Goal: Task Accomplishment & Management: Manage account settings

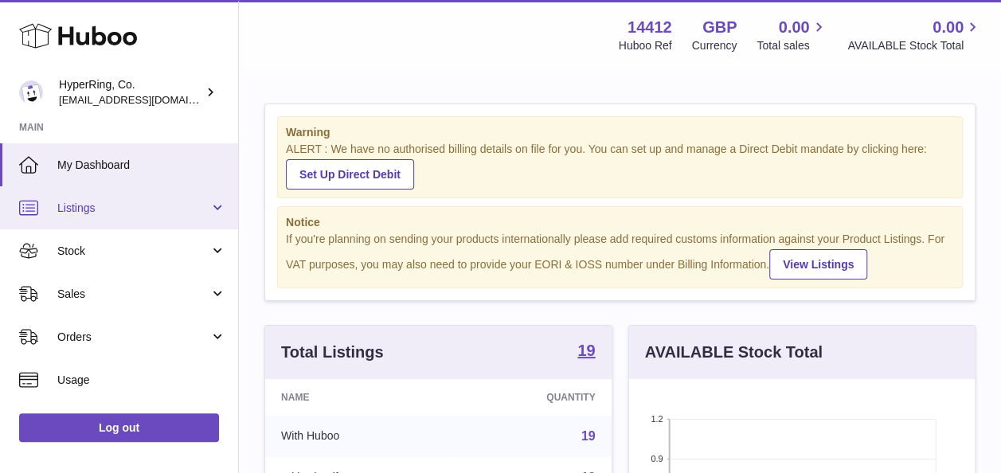
click at [167, 209] on span "Listings" at bounding box center [133, 208] width 152 height 15
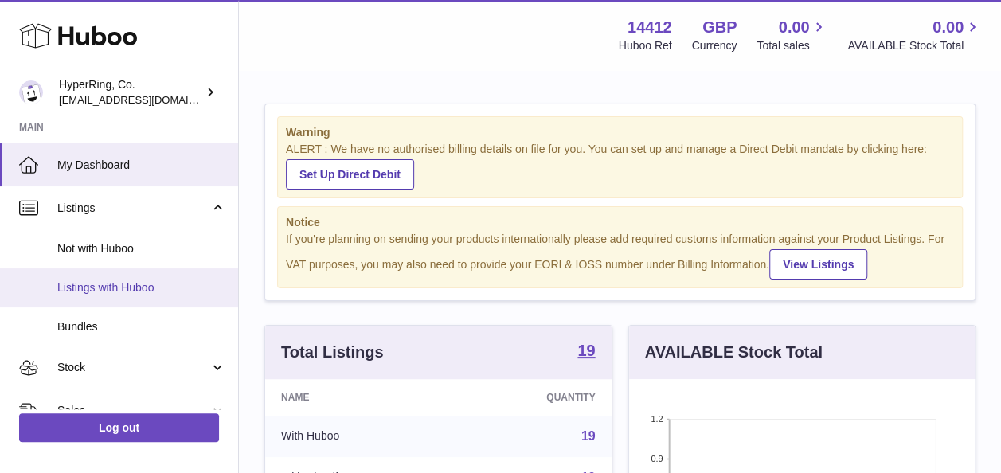
click at [171, 283] on span "Listings with Huboo" at bounding box center [141, 287] width 169 height 15
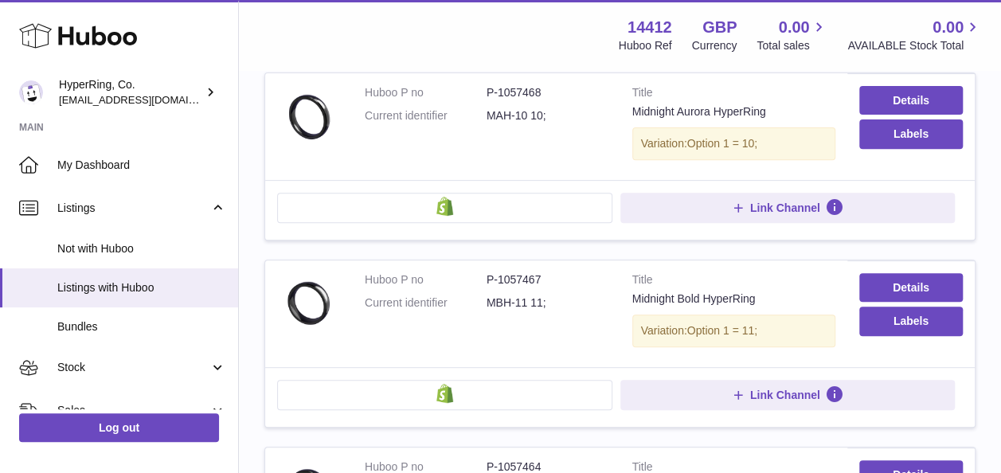
scroll to position [244, 0]
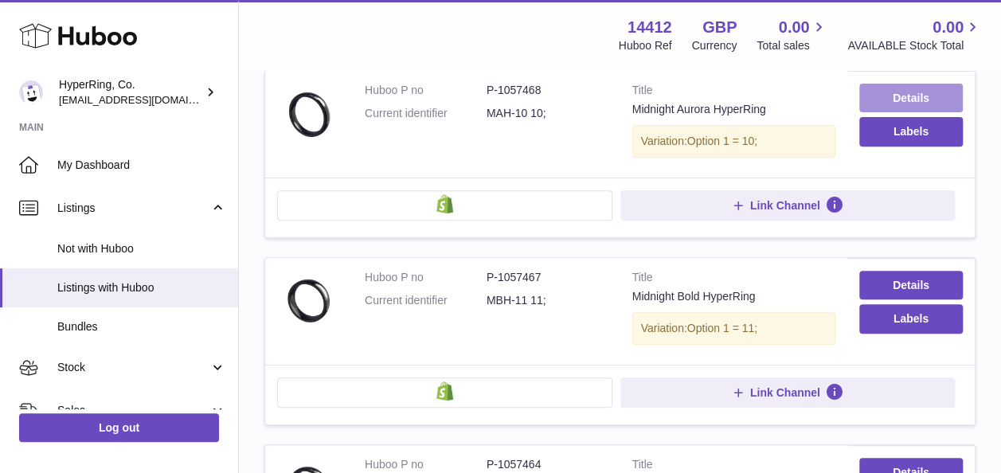
click at [899, 90] on link "Details" at bounding box center [910, 98] width 103 height 29
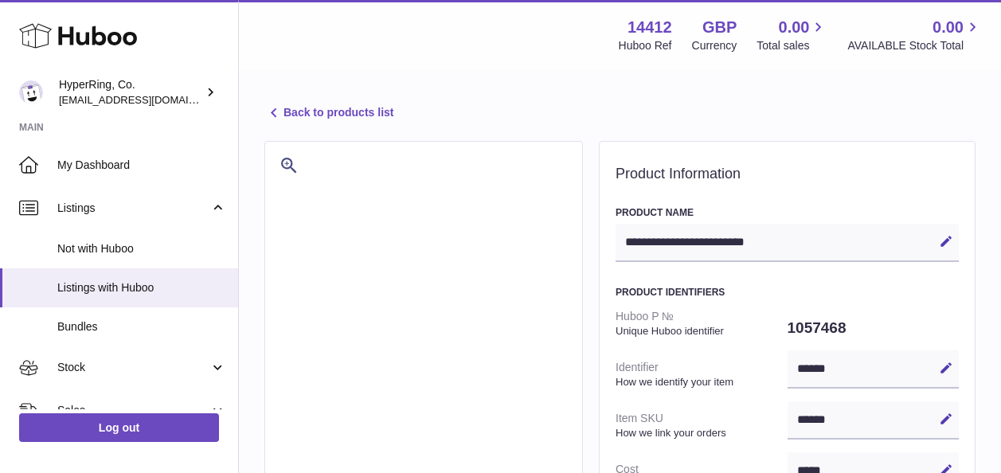
select select "**"
select select "****"
click at [310, 115] on link "Back to products list" at bounding box center [328, 112] width 129 height 19
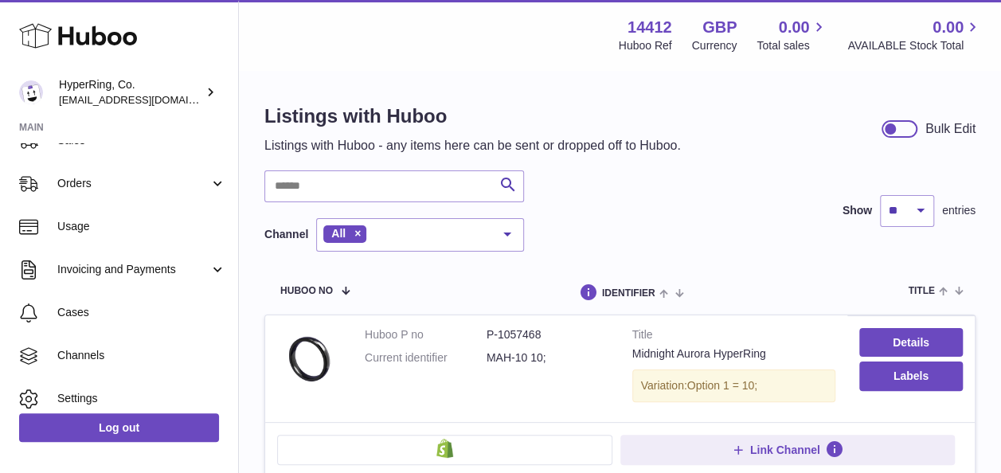
scroll to position [273, 0]
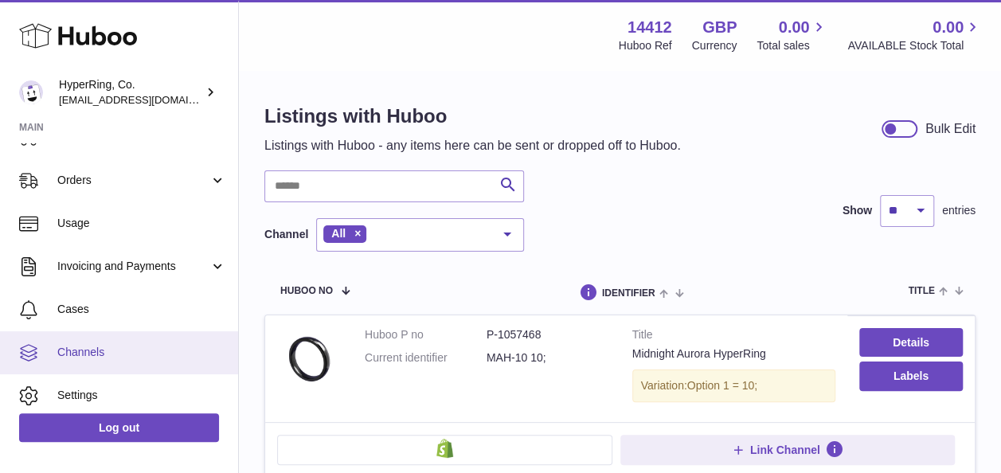
click at [118, 352] on span "Channels" at bounding box center [141, 352] width 169 height 15
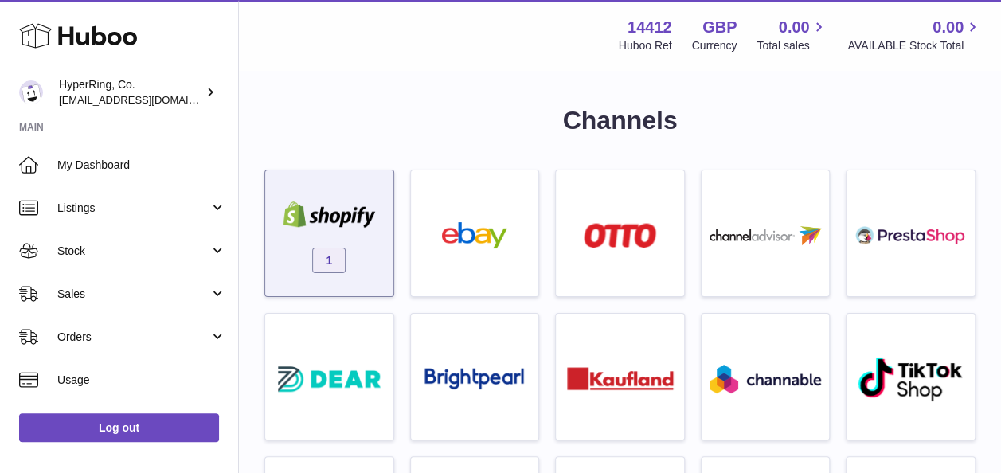
click at [392, 256] on div "1" at bounding box center [329, 233] width 130 height 127
click at [365, 245] on div "1" at bounding box center [329, 237] width 112 height 102
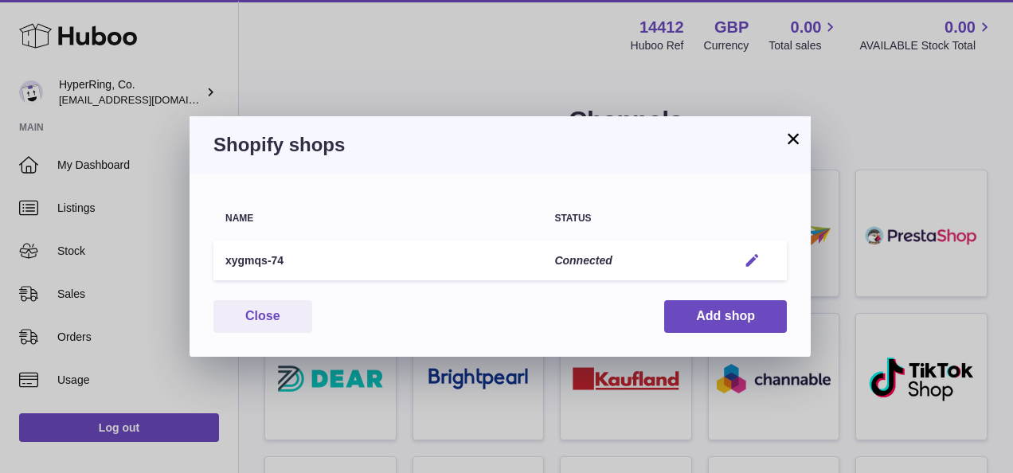
click at [752, 259] on em "button" at bounding box center [751, 260] width 17 height 17
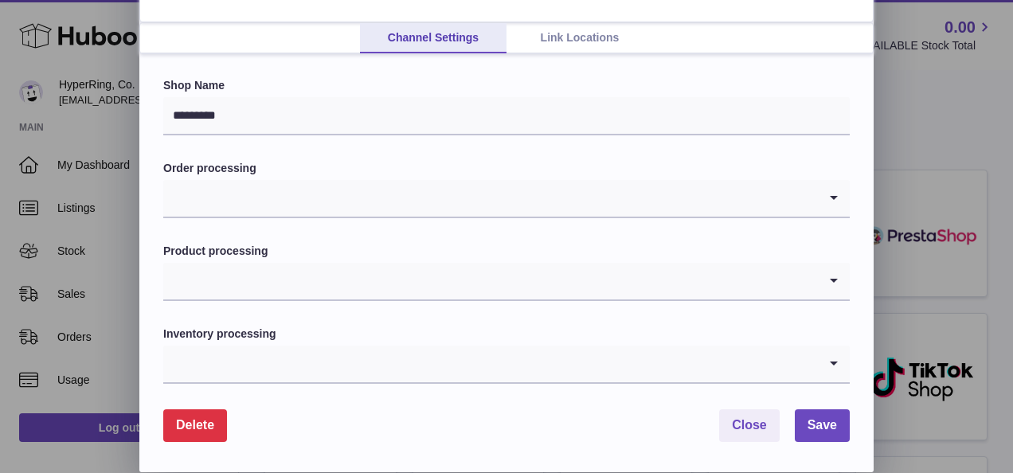
scroll to position [104, 0]
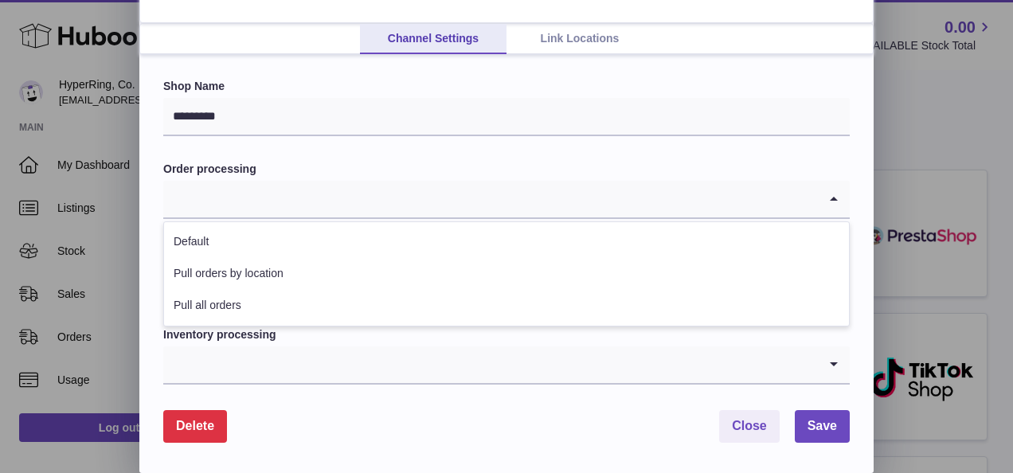
click at [757, 201] on input "Search for option" at bounding box center [490, 199] width 654 height 37
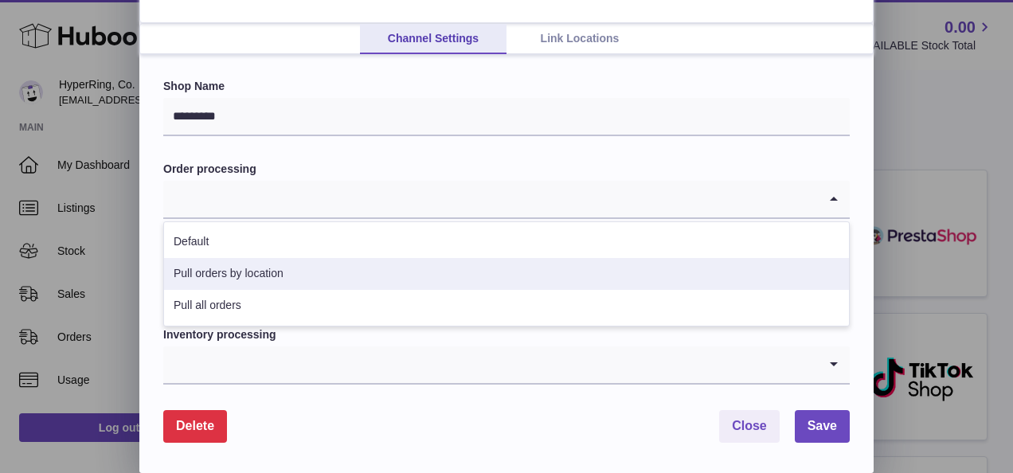
click at [565, 265] on li "Pull orders by location" at bounding box center [506, 274] width 685 height 32
click at [557, 186] on input "Search for option" at bounding box center [490, 199] width 654 height 37
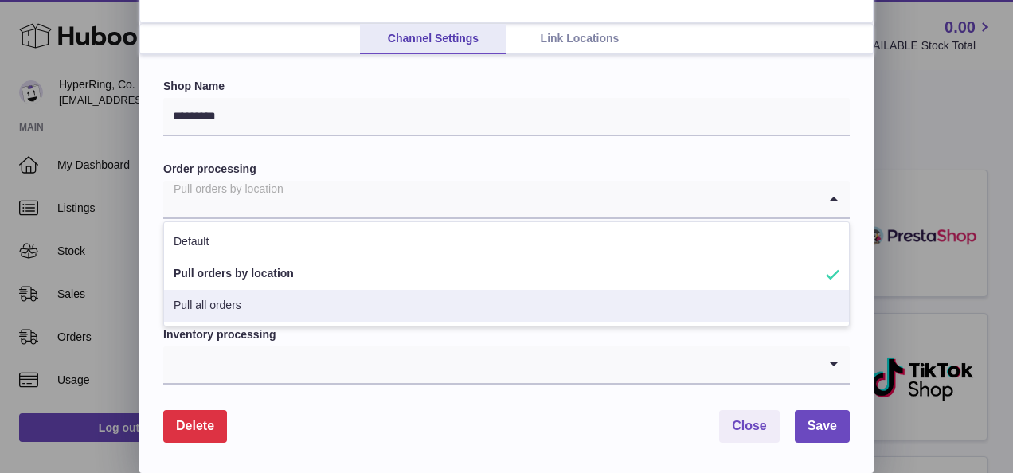
click at [505, 301] on li "Pull all orders" at bounding box center [506, 306] width 685 height 32
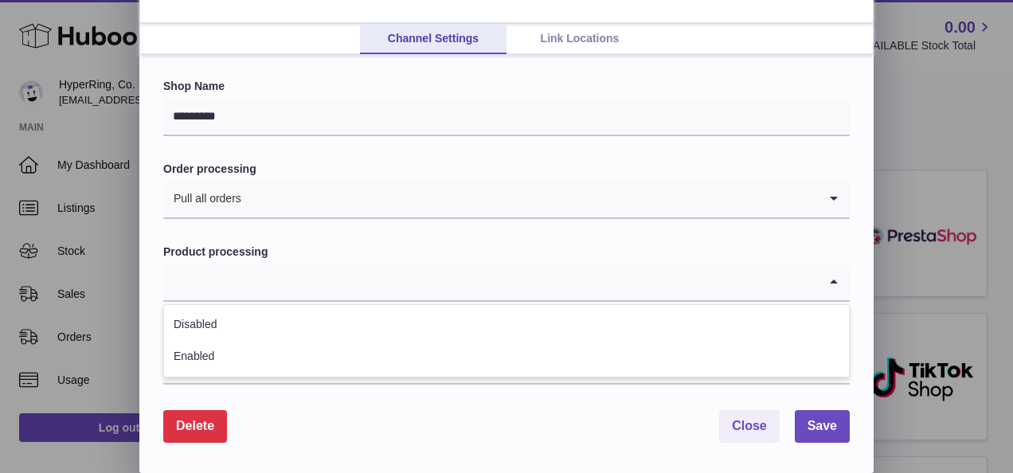
click at [491, 267] on input "Search for option" at bounding box center [490, 281] width 654 height 37
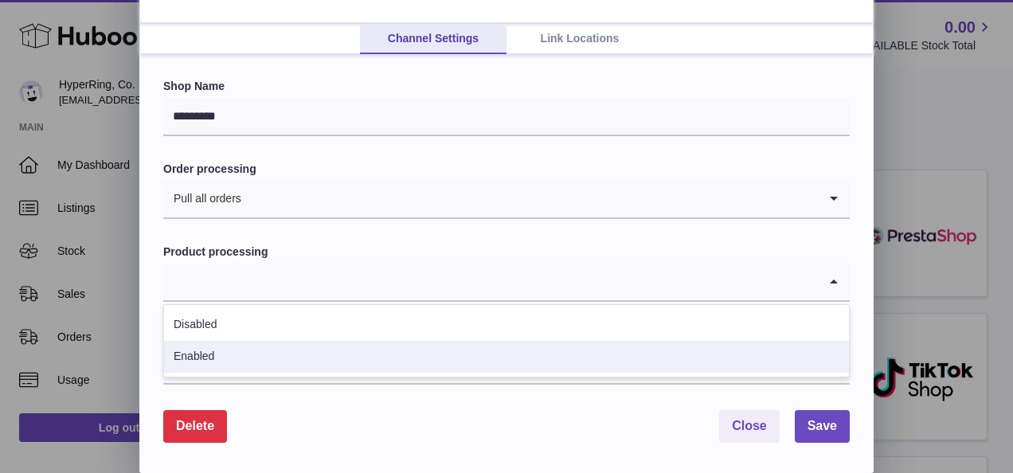
click at [476, 356] on li "Enabled" at bounding box center [506, 357] width 685 height 32
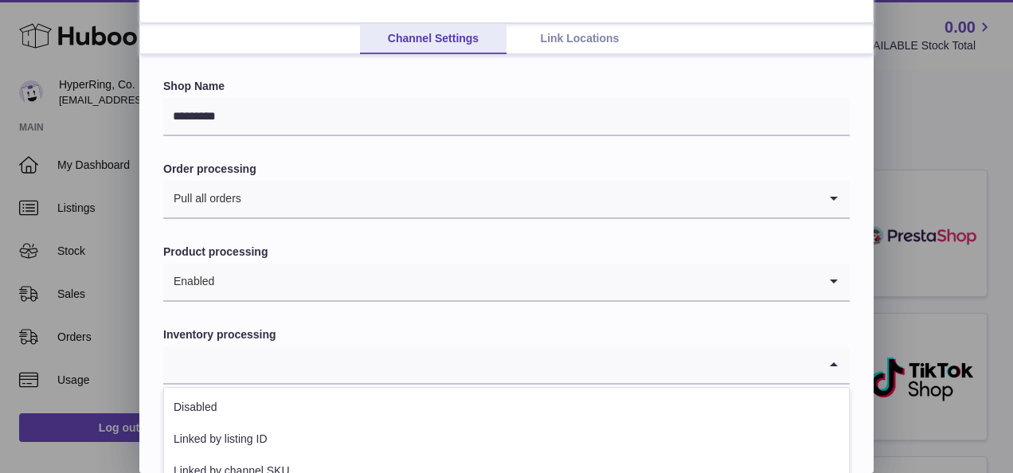
click at [476, 356] on input "Search for option" at bounding box center [490, 364] width 654 height 37
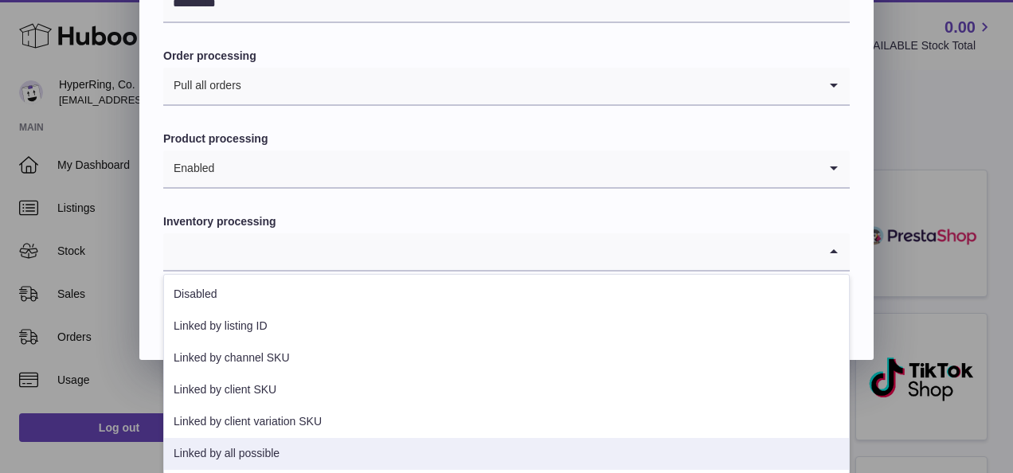
click at [447, 452] on li "Linked by all possible" at bounding box center [506, 454] width 685 height 32
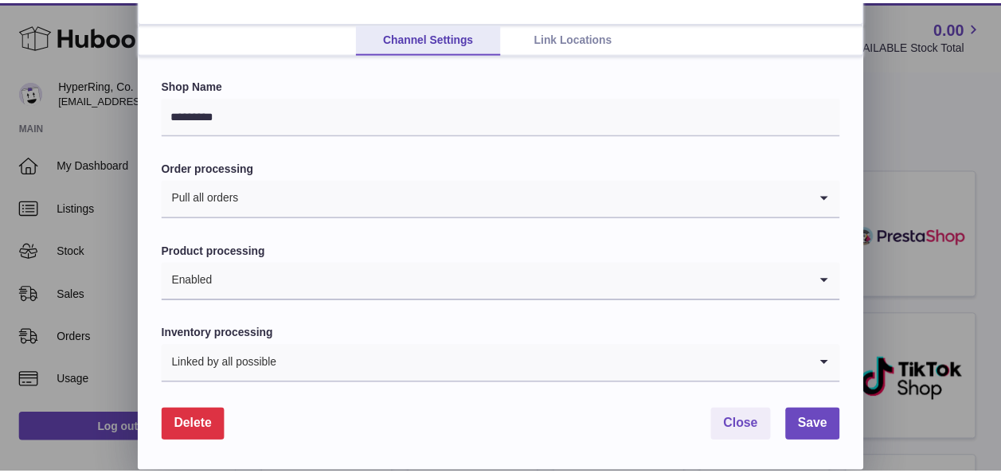
scroll to position [105, 0]
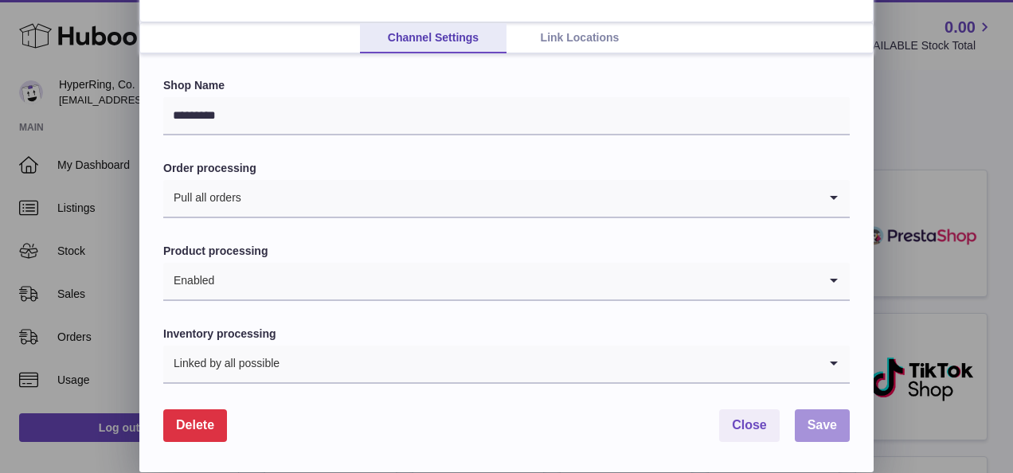
click at [825, 434] on button "Save" at bounding box center [821, 425] width 55 height 33
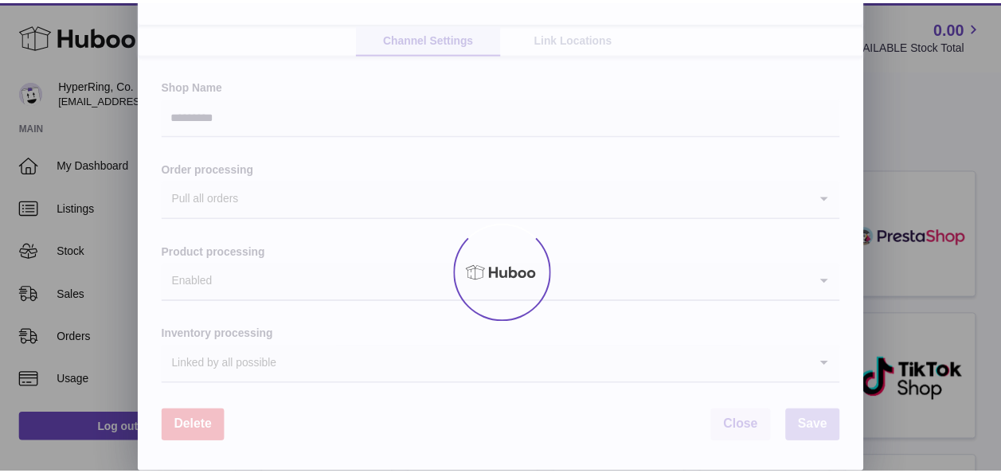
scroll to position [0, 0]
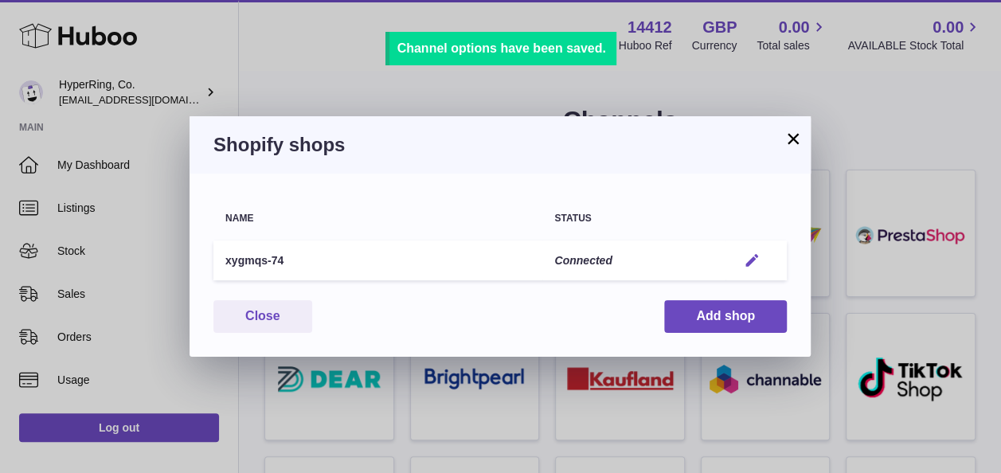
click at [756, 256] on em "button" at bounding box center [751, 260] width 17 height 17
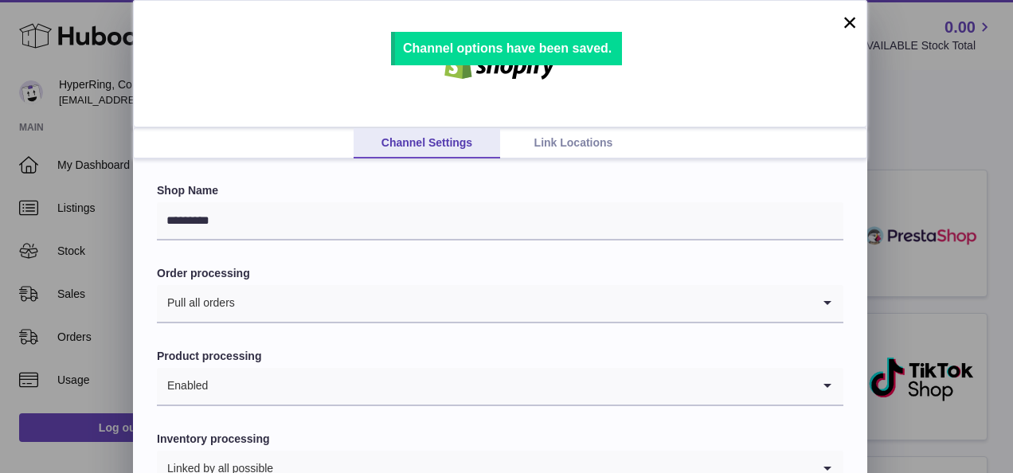
click at [565, 139] on link "Link Locations" at bounding box center [573, 143] width 146 height 30
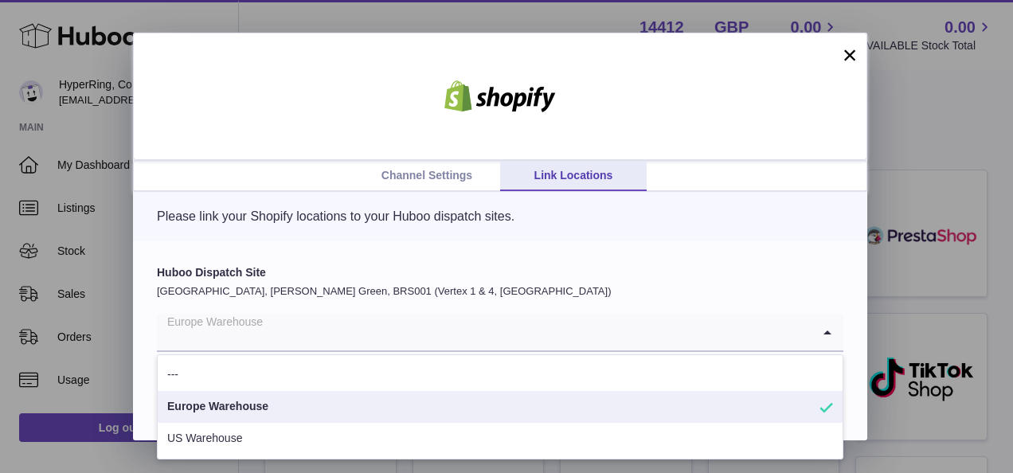
click at [462, 344] on input "Search for option" at bounding box center [484, 332] width 654 height 37
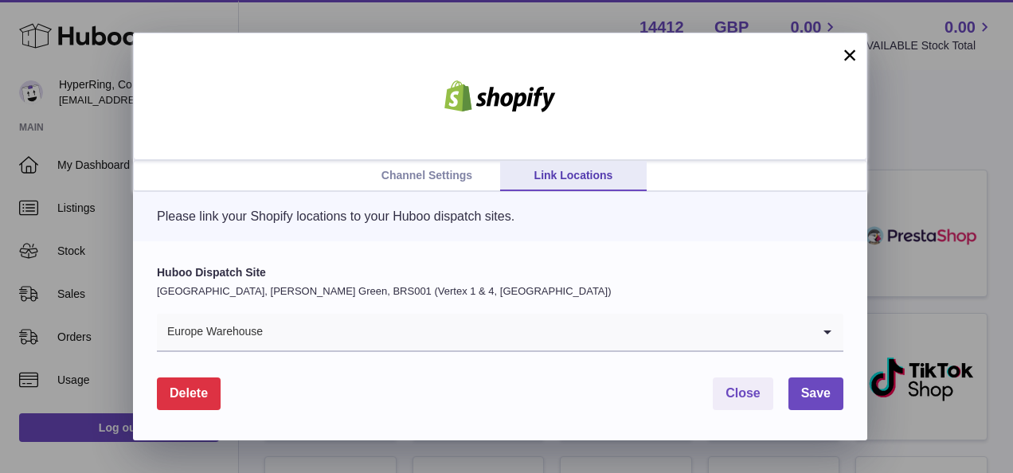
click at [544, 302] on div "Huboo Dispatch Site United Kingdom, Emerson's Green, BRS001 (Vertex 1 & 4, UK) …" at bounding box center [500, 308] width 686 height 87
click at [811, 394] on span "Save" at bounding box center [815, 393] width 29 height 14
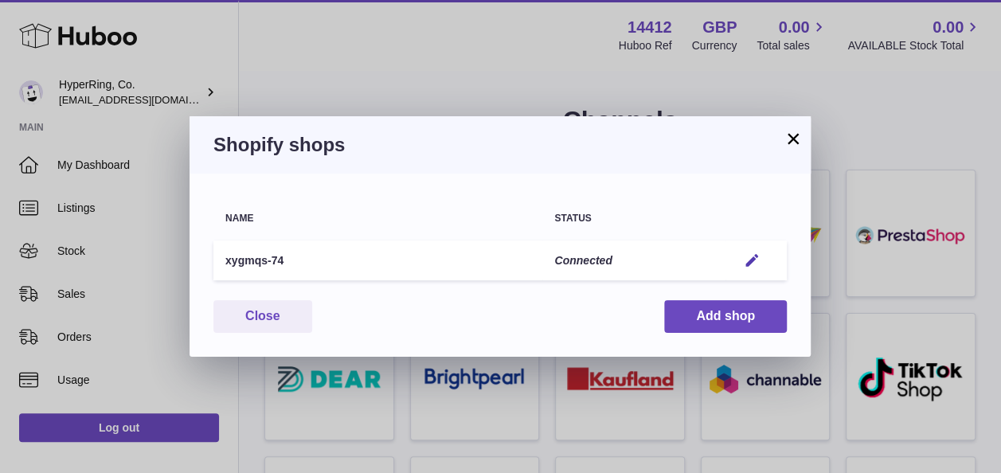
click at [790, 142] on button "×" at bounding box center [792, 138] width 19 height 19
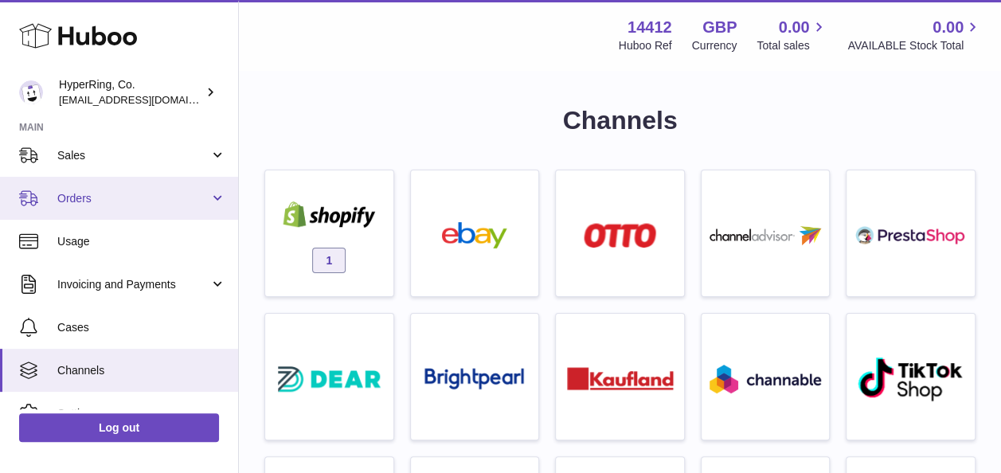
scroll to position [100, 0]
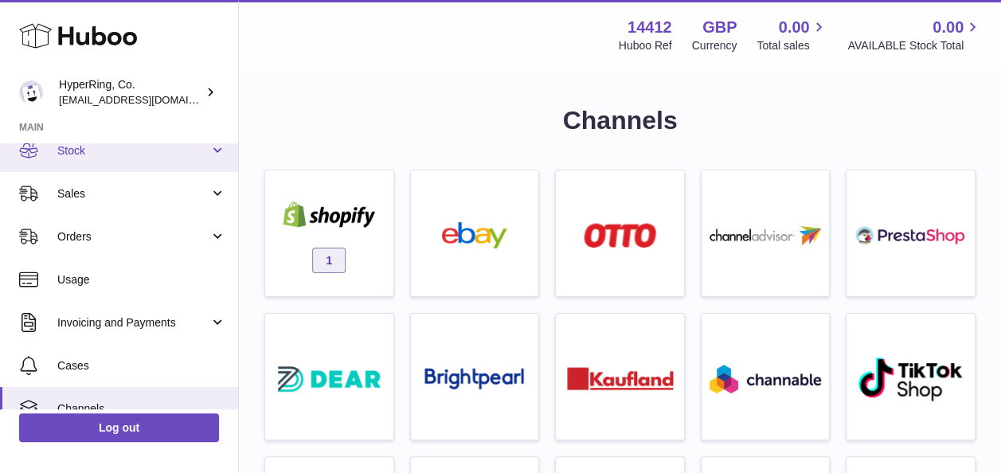
click at [141, 146] on span "Stock" at bounding box center [133, 150] width 152 height 15
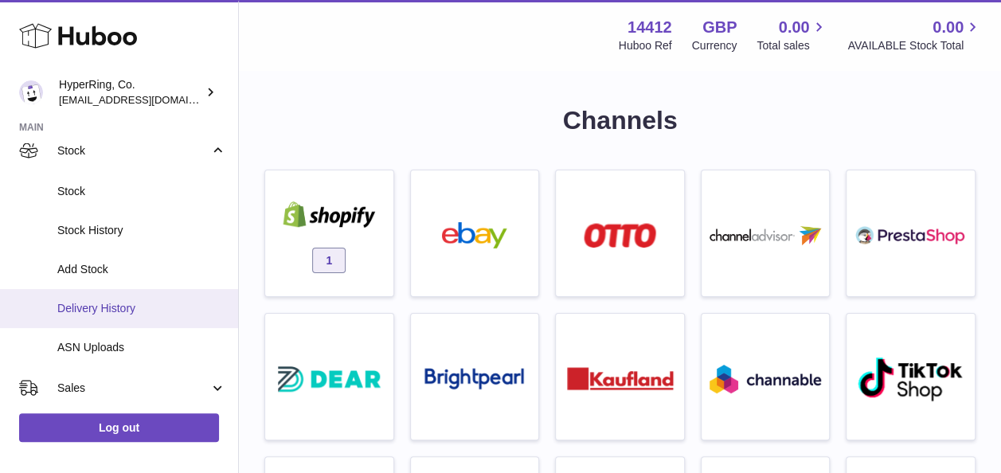
click at [144, 316] on link "Delivery History" at bounding box center [119, 308] width 238 height 39
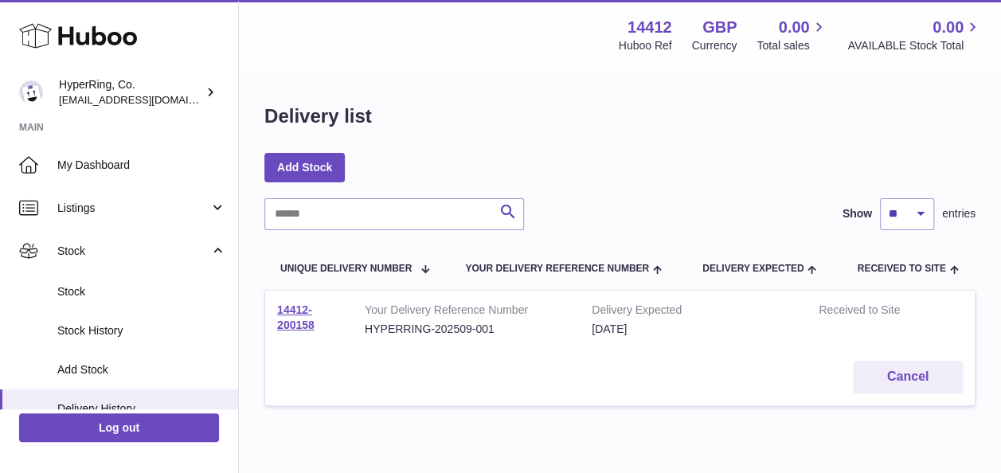
scroll to position [77, 0]
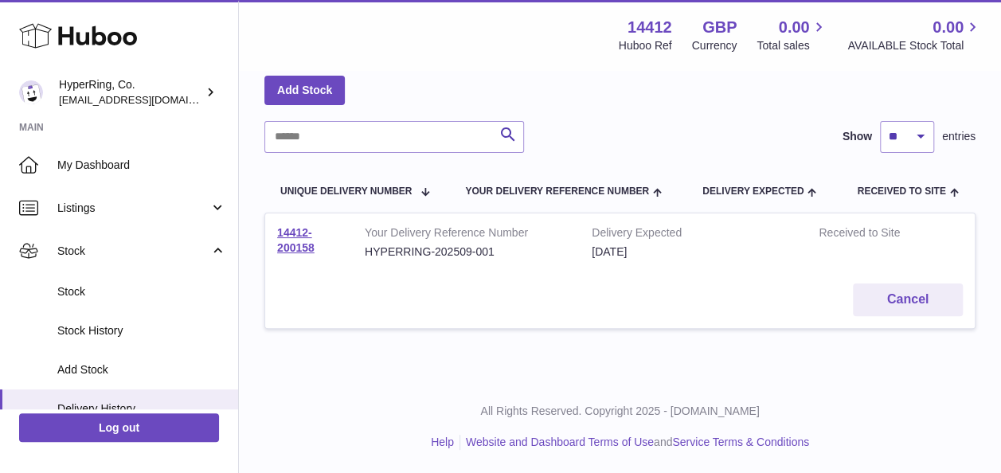
drag, startPoint x: 320, startPoint y: 244, endPoint x: 270, endPoint y: 224, distance: 54.0
click at [270, 224] on td "14412-200158" at bounding box center [309, 242] width 88 height 58
copy link "14412-200158"
click at [314, 230] on td "14412-200158" at bounding box center [309, 242] width 88 height 58
click at [297, 230] on link "14412-200158" at bounding box center [295, 240] width 37 height 28
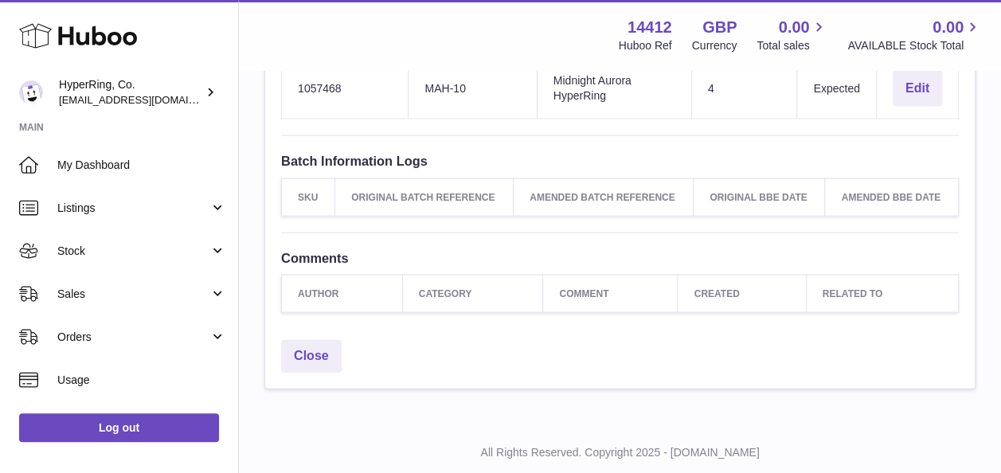
scroll to position [1663, 0]
